Goal: Navigation & Orientation: Find specific page/section

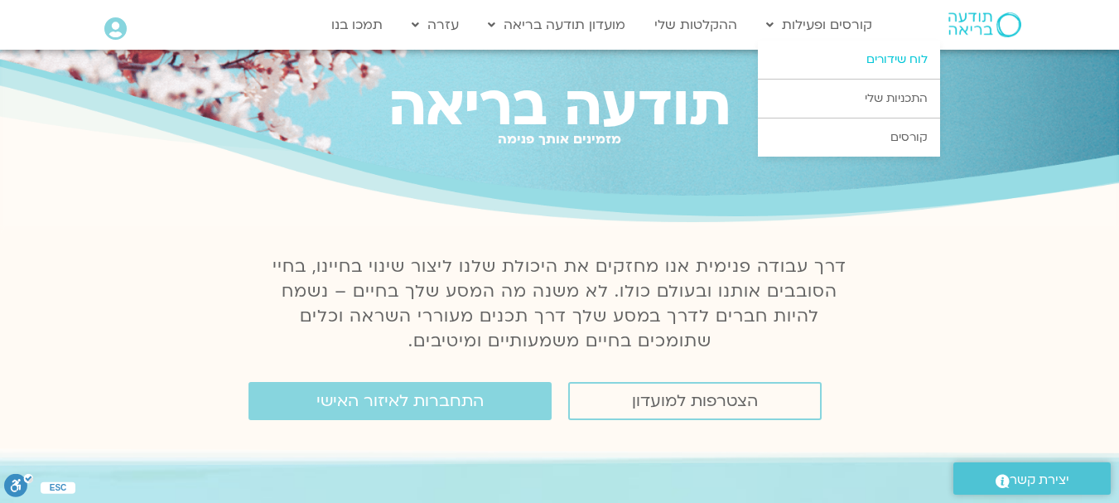
click at [816, 53] on link "לוח שידורים" at bounding box center [849, 60] width 182 height 38
click at [853, 55] on link "לוח שידורים" at bounding box center [849, 60] width 182 height 38
click at [911, 55] on link "לוח שידורים" at bounding box center [849, 60] width 182 height 38
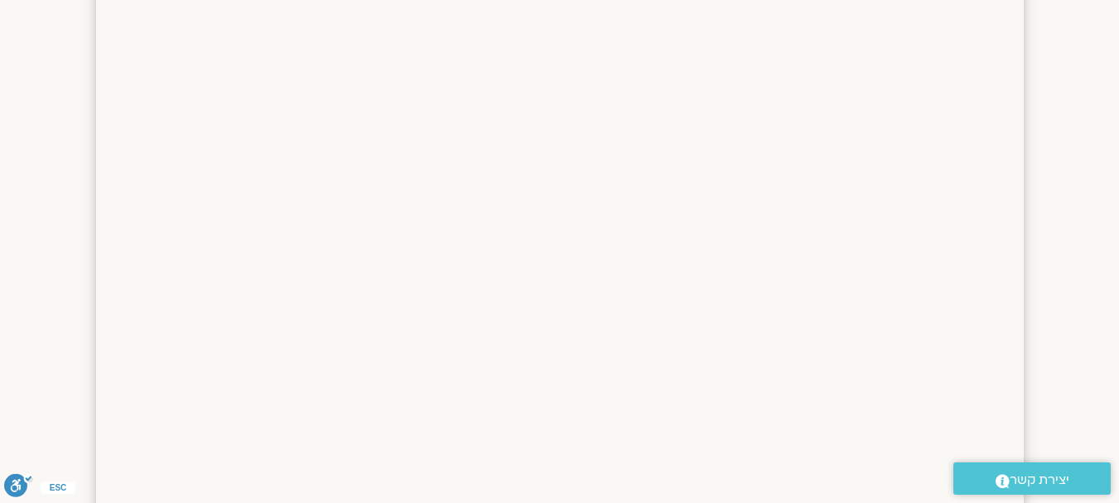
scroll to position [1378, 0]
